Goal: Task Accomplishment & Management: Use online tool/utility

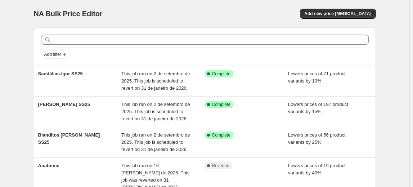
click at [341, 21] on div "NA Bulk Price Editor. This page is ready NA Bulk Price Editor Add new price [ME…" at bounding box center [205, 13] width 342 height 27
click at [362, 14] on span "Add new price change job" at bounding box center [337, 14] width 67 height 6
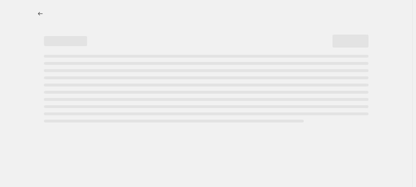
select select "percentage"
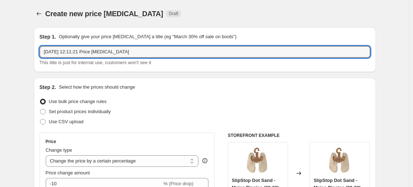
drag, startPoint x: 166, startPoint y: 48, endPoint x: -39, endPoint y: 42, distance: 205.1
click at [0, 42] on html "Home Settings Plans Skip to content Create new price change job. This page is r…" at bounding box center [206, 93] width 413 height 187
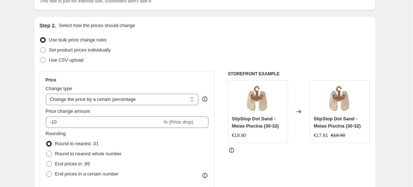
scroll to position [65, 0]
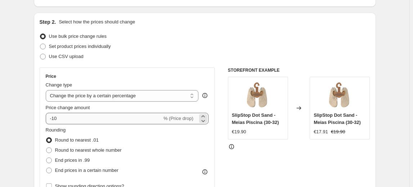
type input "Sandálias Blanditos SS25"
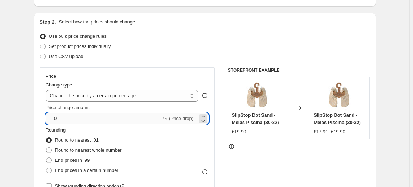
click at [106, 114] on input "-10" at bounding box center [104, 119] width 116 height 12
type input "-1"
type input "-20"
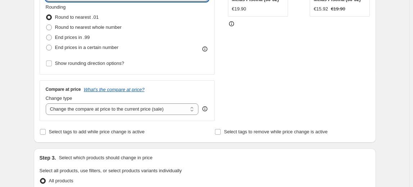
scroll to position [196, 0]
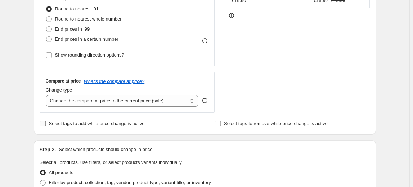
click at [119, 125] on span "Select tags to add while price change is active" at bounding box center [97, 123] width 96 height 5
click at [46, 125] on input "Select tags to add while price change is active" at bounding box center [43, 124] width 6 height 6
checkbox input "true"
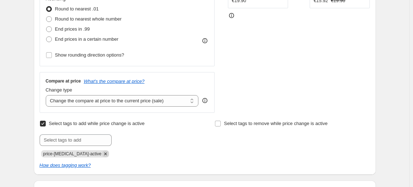
click at [102, 156] on icon "Remove price-change-job-active" at bounding box center [105, 154] width 6 height 6
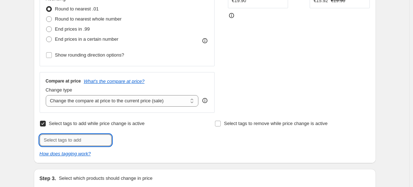
click at [92, 137] on input "text" at bounding box center [76, 140] width 72 height 12
type input "20%nabulk"
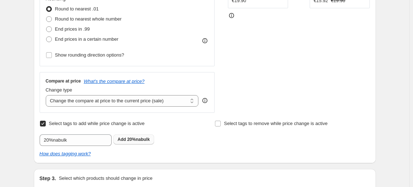
click at [135, 139] on span "20%nabulk" at bounding box center [138, 139] width 23 height 5
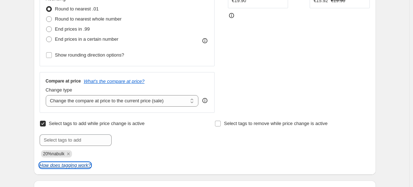
click at [87, 166] on icon "How does tagging work?" at bounding box center [65, 164] width 51 height 5
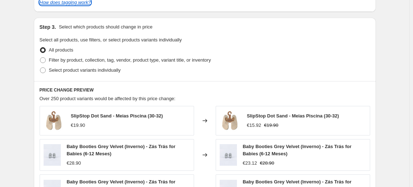
scroll to position [360, 0]
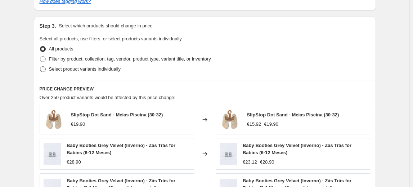
click at [94, 71] on span "Select product variants individually" at bounding box center [85, 68] width 72 height 5
click at [40, 67] on input "Select product variants individually" at bounding box center [40, 66] width 0 height 0
radio input "true"
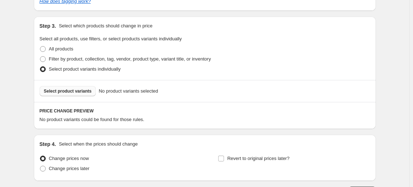
click at [86, 93] on span "Select product variants" at bounding box center [68, 91] width 48 height 6
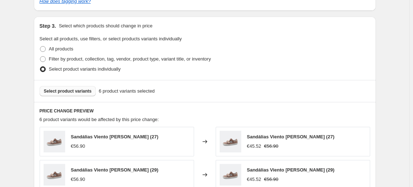
click at [86, 95] on button "Select product variants" at bounding box center [68, 91] width 57 height 10
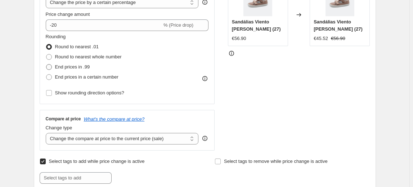
scroll to position [164, 0]
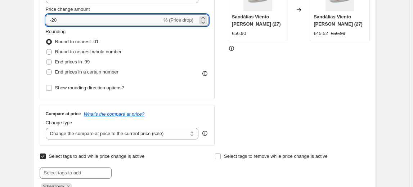
click at [69, 17] on input "-20" at bounding box center [104, 20] width 116 height 12
type input "-25"
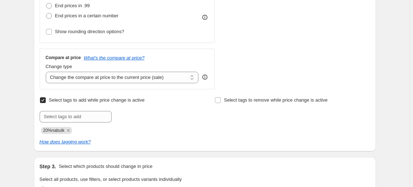
scroll to position [295, 0]
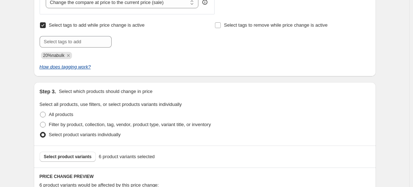
click at [67, 54] on icon "Remove 20%nabulk" at bounding box center [68, 55] width 6 height 6
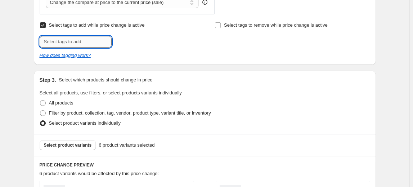
click at [66, 44] on input "text" at bounding box center [76, 42] width 72 height 12
type input "25%nabulk"
click at [149, 44] on button "Add 25%nabulk" at bounding box center [133, 41] width 41 height 10
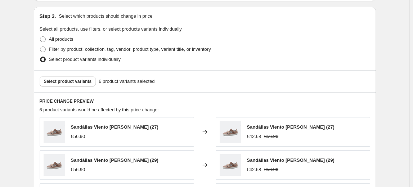
scroll to position [393, 0]
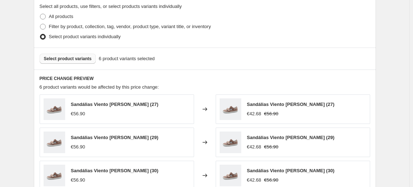
click at [84, 58] on span "Select product variants" at bounding box center [68, 59] width 48 height 6
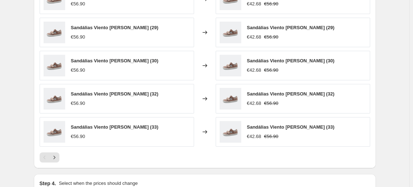
scroll to position [491, 0]
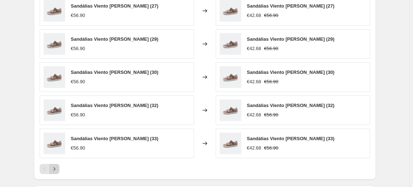
click at [53, 165] on icon "Next" at bounding box center [54, 168] width 7 height 7
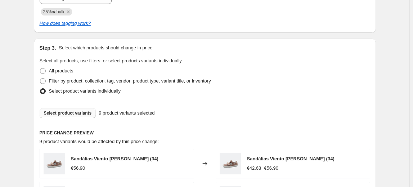
scroll to position [327, 0]
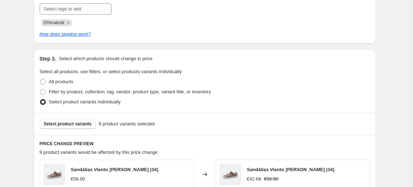
click at [86, 124] on span "Select product variants" at bounding box center [68, 124] width 48 height 6
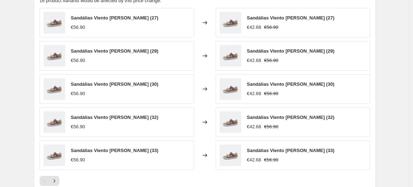
scroll to position [589, 0]
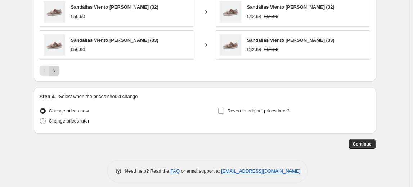
click at [58, 72] on icon "Next" at bounding box center [54, 70] width 7 height 7
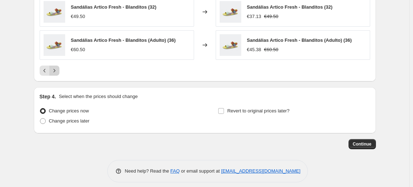
click at [58, 72] on icon "Next" at bounding box center [54, 70] width 7 height 7
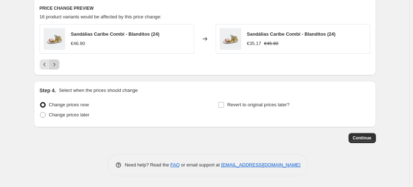
scroll to position [462, 0]
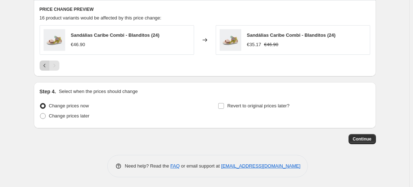
click at [41, 65] on button "Previous" at bounding box center [45, 66] width 10 height 10
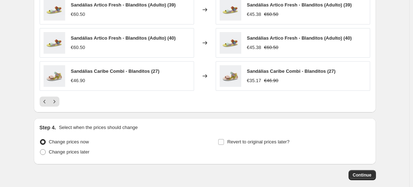
scroll to position [560, 0]
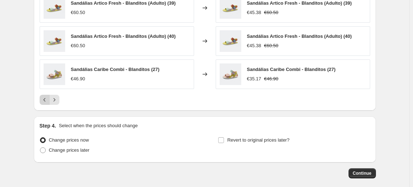
click at [46, 98] on icon "Previous" at bounding box center [44, 99] width 7 height 7
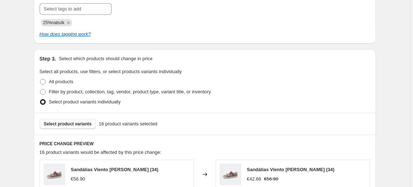
scroll to position [331, 0]
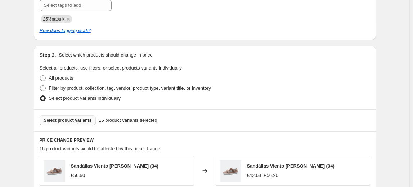
click at [61, 120] on span "Select product variants" at bounding box center [68, 120] width 48 height 6
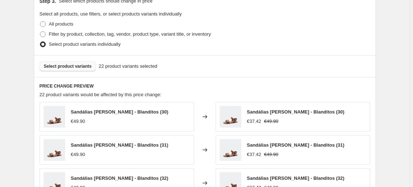
scroll to position [429, 0]
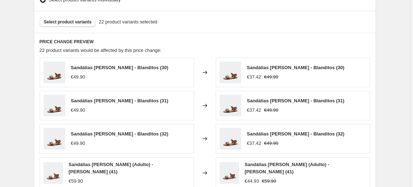
click at [57, 25] on button "Select product variants" at bounding box center [68, 22] width 57 height 10
click at [81, 23] on span "Select product variants" at bounding box center [68, 22] width 48 height 6
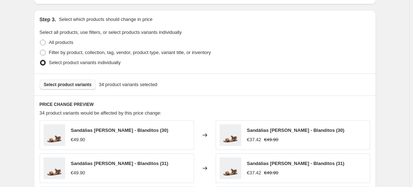
scroll to position [397, 0]
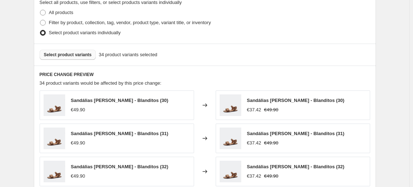
click at [84, 56] on span "Select product variants" at bounding box center [68, 55] width 48 height 6
click at [58, 55] on span "Select product variants" at bounding box center [68, 55] width 48 height 6
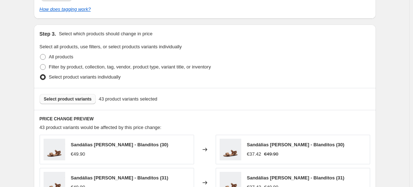
scroll to position [364, 0]
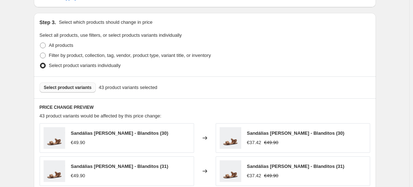
click at [84, 85] on span "Select product variants" at bounding box center [68, 88] width 48 height 6
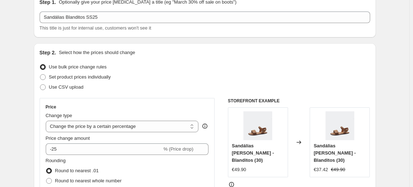
scroll to position [0, 0]
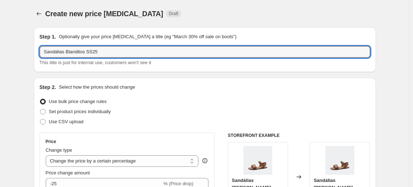
drag, startPoint x: 98, startPoint y: 53, endPoint x: -57, endPoint y: 57, distance: 154.9
click at [0, 57] on html "Home Settings Plans Skip to content Create new price change job. This page is r…" at bounding box center [206, 93] width 413 height 187
type input "Outlet Blanditos"
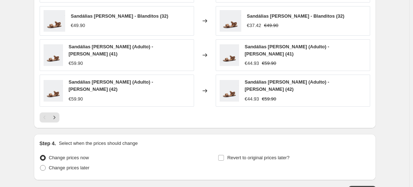
scroll to position [557, 0]
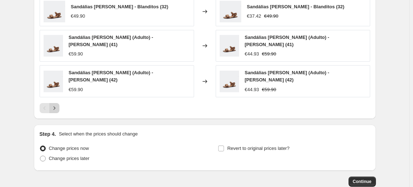
click at [59, 103] on button "Next" at bounding box center [54, 108] width 10 height 10
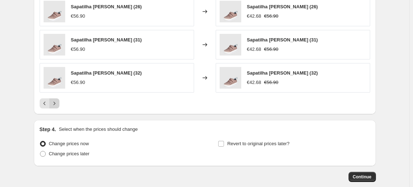
click at [55, 101] on icon "Next" at bounding box center [54, 103] width 7 height 7
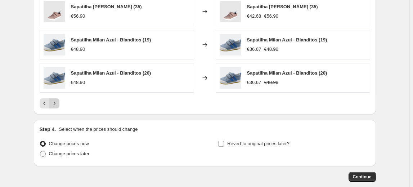
click at [55, 101] on icon "Next" at bounding box center [54, 103] width 7 height 7
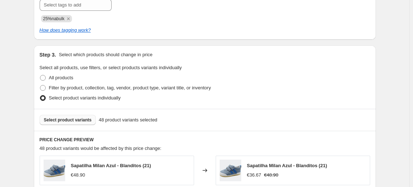
scroll to position [327, 0]
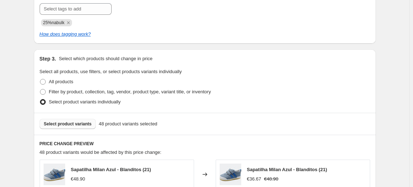
click at [76, 122] on span "Select product variants" at bounding box center [68, 124] width 48 height 6
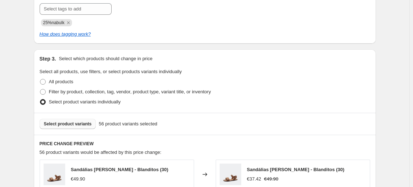
click at [77, 130] on div "Select product variants 56 product variants selected" at bounding box center [205, 124] width 342 height 22
click at [77, 125] on span "Select product variants" at bounding box center [68, 124] width 48 height 6
click at [88, 122] on span "Select product variants" at bounding box center [68, 124] width 48 height 6
click at [84, 119] on button "Select product variants" at bounding box center [68, 124] width 57 height 10
click at [83, 129] on div "Select product variants 70 product variants selected" at bounding box center [205, 124] width 342 height 22
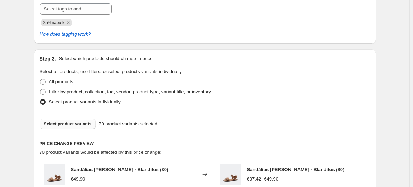
click at [81, 126] on span "Select product variants" at bounding box center [68, 124] width 48 height 6
click at [68, 125] on span "Select product variants" at bounding box center [68, 124] width 48 height 6
click at [74, 122] on span "Select product variants" at bounding box center [68, 124] width 48 height 6
click at [75, 121] on span "Select product variants" at bounding box center [68, 124] width 48 height 6
click at [82, 122] on span "Select product variants" at bounding box center [68, 124] width 48 height 6
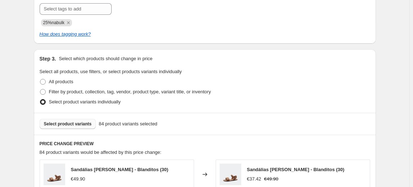
click at [90, 128] on button "Select product variants" at bounding box center [68, 124] width 57 height 10
click at [76, 124] on span "Select product variants" at bounding box center [68, 124] width 48 height 6
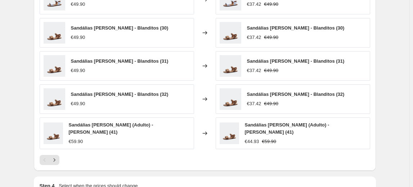
scroll to position [594, 0]
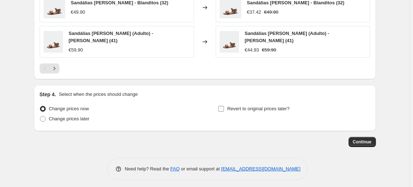
click at [250, 107] on span "Revert to original prices later?" at bounding box center [258, 108] width 62 height 5
click at [224, 107] on input "Revert to original prices later?" at bounding box center [221, 109] width 6 height 6
checkbox input "true"
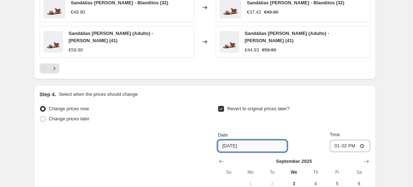
click at [244, 140] on input "9/10/2025" at bounding box center [252, 146] width 69 height 12
click at [367, 160] on icon "Show next month, October 2025" at bounding box center [366, 162] width 5 height 4
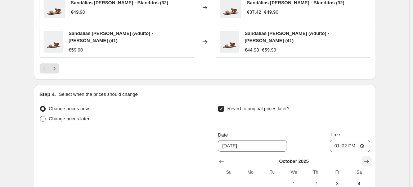
click at [367, 160] on icon "Show next month, November 2025" at bounding box center [366, 162] width 5 height 4
click at [367, 160] on icon "Show next month, December 2025" at bounding box center [366, 162] width 5 height 4
click at [367, 160] on icon "Show next month, January 2026" at bounding box center [366, 162] width 5 height 4
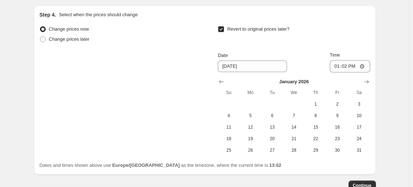
scroll to position [682, 0]
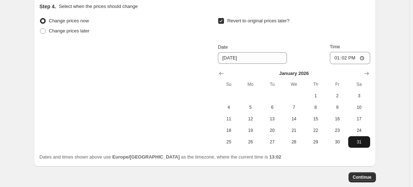
click at [361, 139] on span "31" at bounding box center [359, 142] width 16 height 6
type input "1/31/2026"
click at [354, 54] on input "13:02" at bounding box center [350, 58] width 40 height 12
click at [350, 54] on input "13:02" at bounding box center [350, 58] width 40 height 12
type input "23:59"
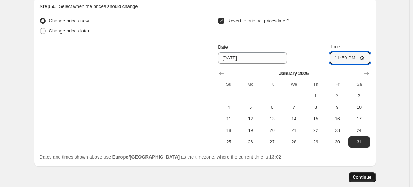
click at [365, 176] on span "Continue" at bounding box center [362, 177] width 19 height 6
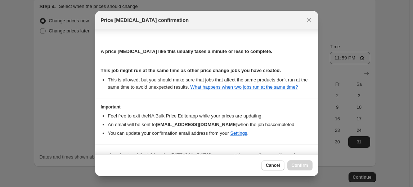
scroll to position [141, 0]
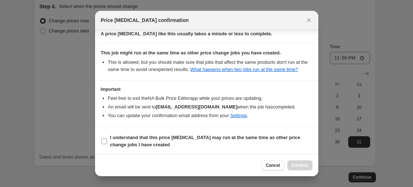
click at [261, 136] on b "I understand that this price change job may run at the same time as other price…" at bounding box center [205, 141] width 190 height 13
click at [107, 138] on input "I understand that this price change job may run at the same time as other price…" at bounding box center [104, 141] width 6 height 6
checkbox input "true"
click at [297, 165] on span "Confirm" at bounding box center [300, 165] width 17 height 6
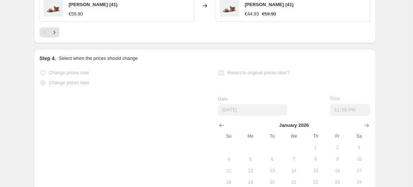
scroll to position [700, 0]
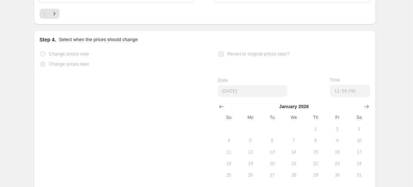
select select "percentage"
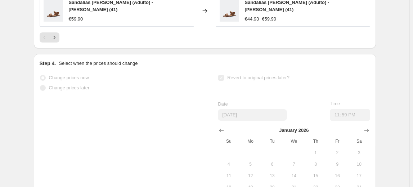
scroll to position [0, 0]
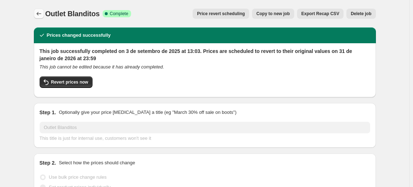
click at [39, 13] on icon "Price change jobs" at bounding box center [38, 14] width 5 height 4
